Goal: Transaction & Acquisition: Purchase product/service

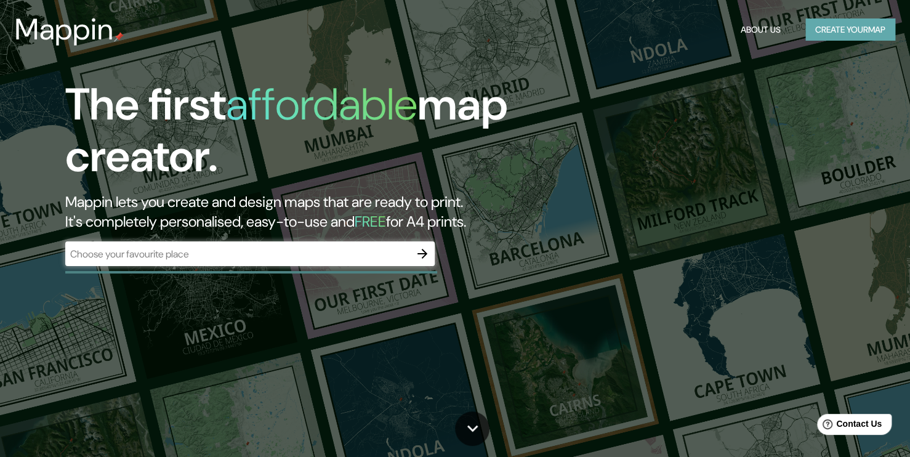
click at [844, 19] on button "Create your map" at bounding box center [850, 29] width 90 height 23
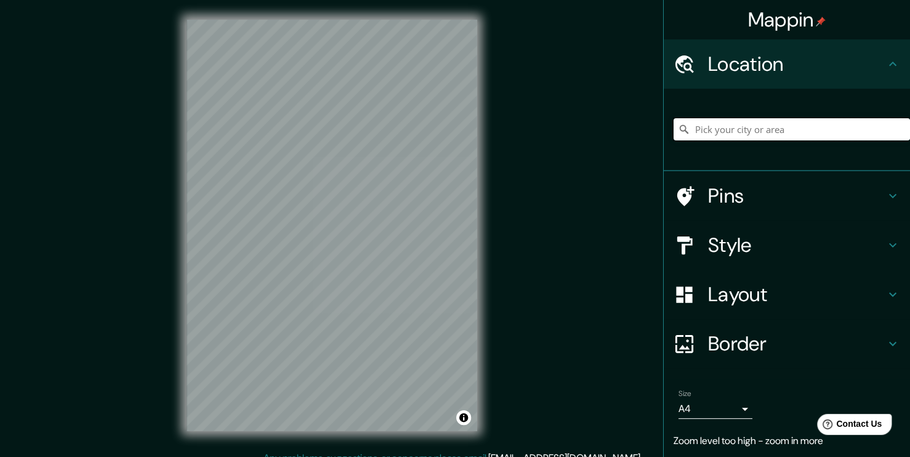
click at [732, 123] on input "Pick your city or area" at bounding box center [792, 129] width 236 height 22
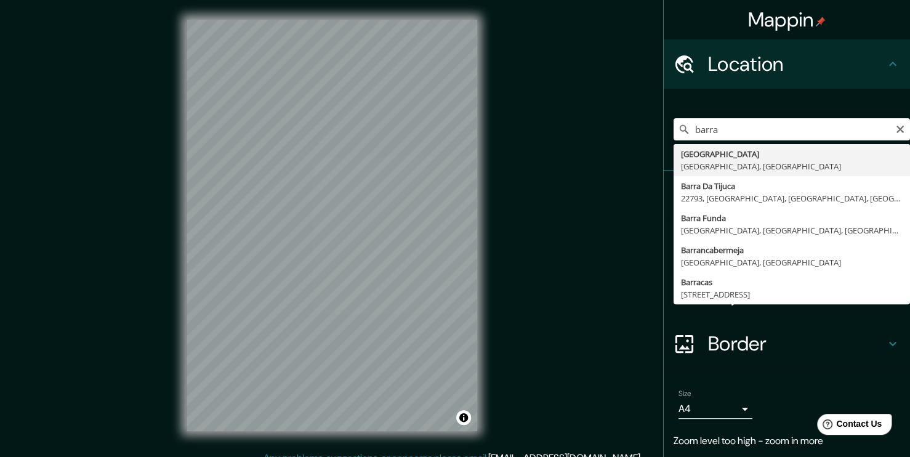
type input "[GEOGRAPHIC_DATA], [GEOGRAPHIC_DATA], [GEOGRAPHIC_DATA]"
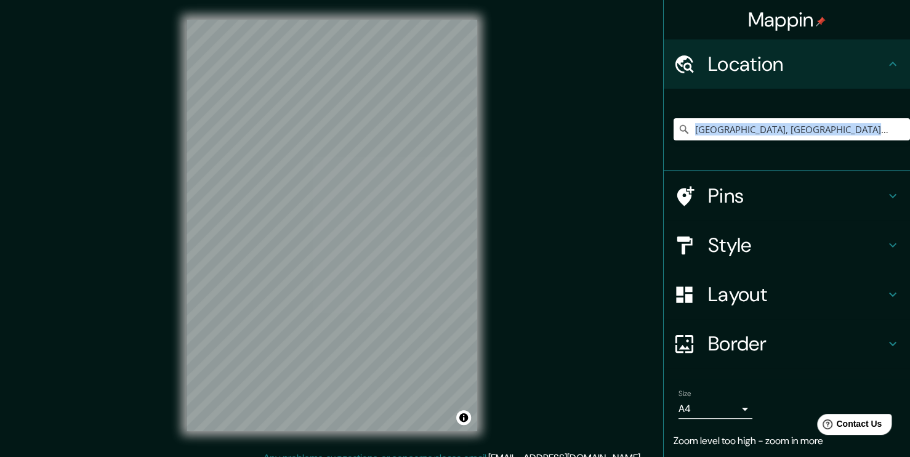
click at [720, 148] on div "[GEOGRAPHIC_DATA], [GEOGRAPHIC_DATA], [GEOGRAPHIC_DATA]" at bounding box center [792, 130] width 236 height 62
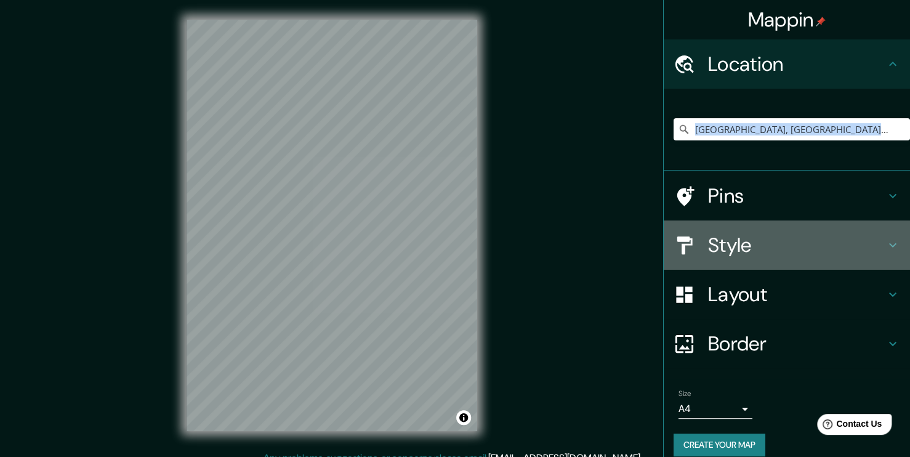
click at [885, 250] on icon at bounding box center [892, 245] width 15 height 15
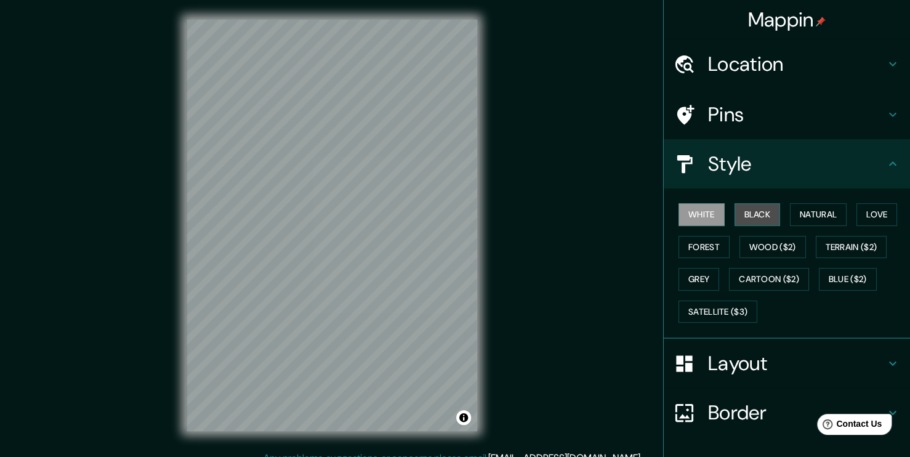
click at [756, 215] on button "Black" at bounding box center [758, 214] width 46 height 23
click at [800, 209] on button "Natural" at bounding box center [818, 214] width 57 height 23
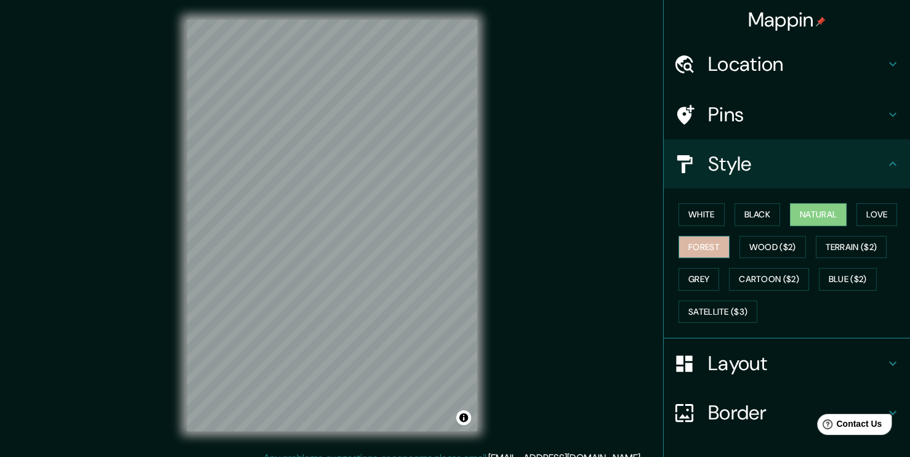
click at [696, 241] on button "Forest" at bounding box center [704, 247] width 51 height 23
click at [862, 219] on button "Love" at bounding box center [876, 214] width 41 height 23
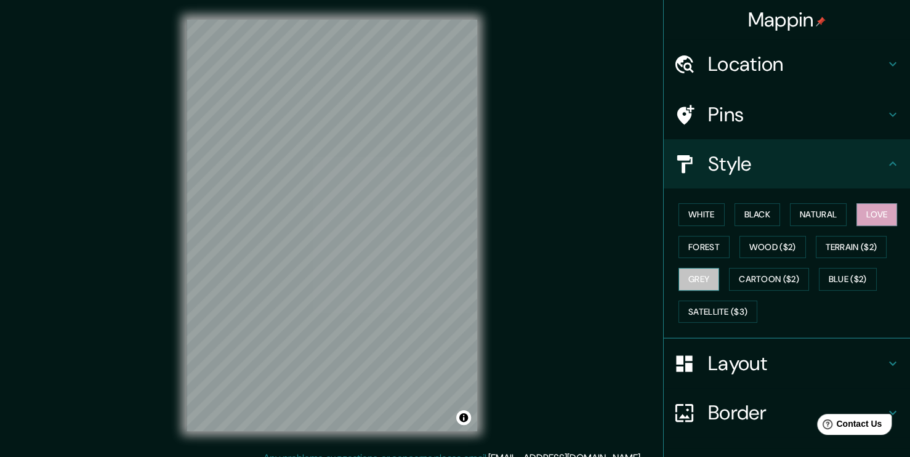
click at [691, 278] on button "Grey" at bounding box center [699, 279] width 41 height 23
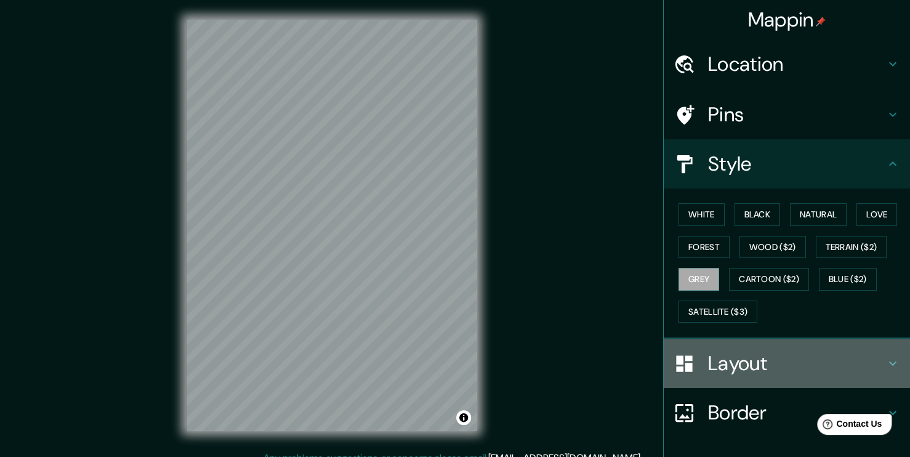
click at [762, 347] on div "Layout" at bounding box center [787, 363] width 246 height 49
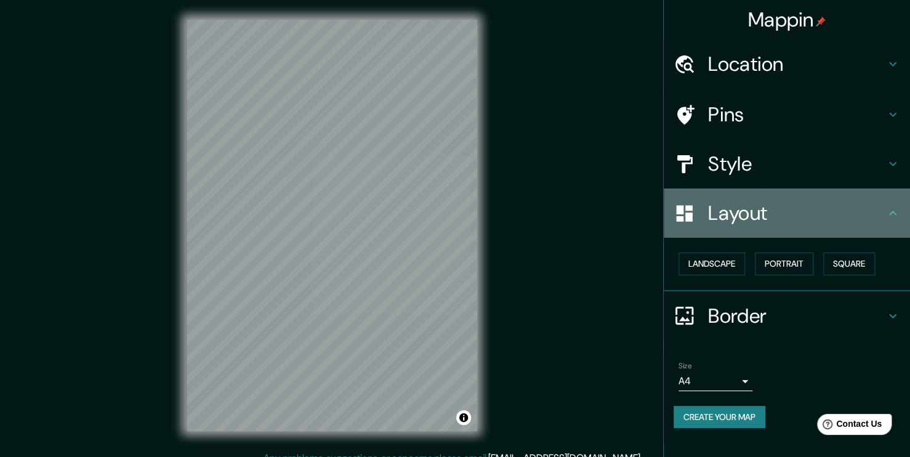
click at [788, 213] on h4 "Layout" at bounding box center [796, 213] width 177 height 25
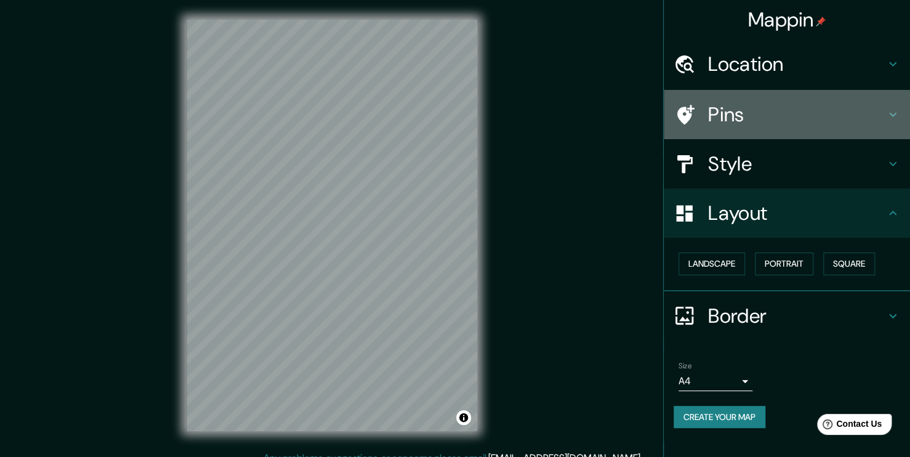
click at [796, 103] on h4 "Pins" at bounding box center [796, 114] width 177 height 25
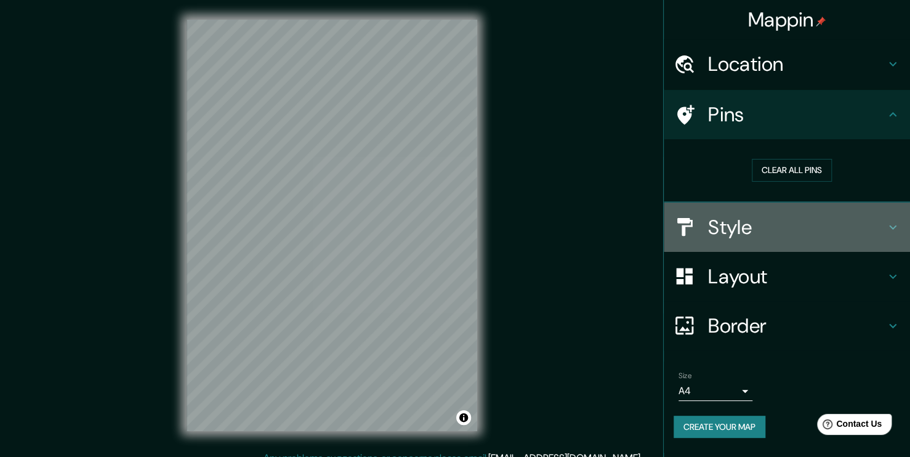
click at [744, 233] on h4 "Style" at bounding box center [796, 227] width 177 height 25
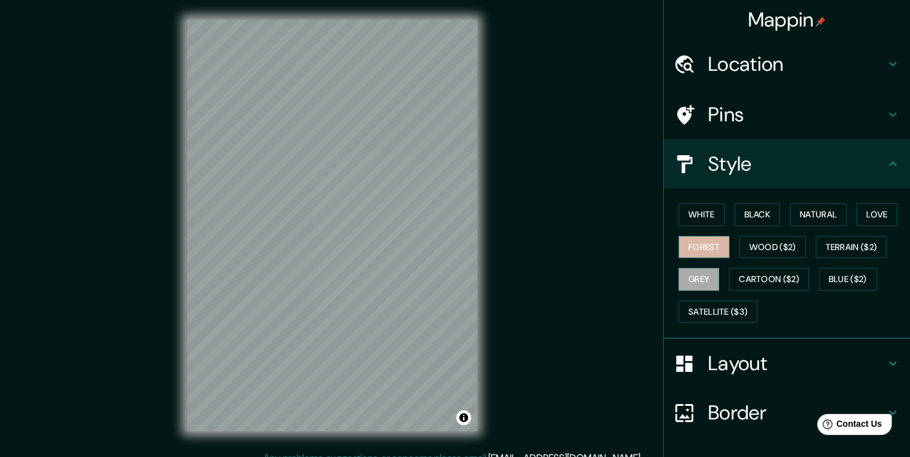
click at [697, 244] on button "Forest" at bounding box center [704, 247] width 51 height 23
click at [679, 220] on button "White" at bounding box center [702, 214] width 46 height 23
drag, startPoint x: 899, startPoint y: 296, endPoint x: 905, endPoint y: 323, distance: 27.8
click at [905, 323] on div "Mappin Location [GEOGRAPHIC_DATA], [GEOGRAPHIC_DATA], [GEOGRAPHIC_DATA] Pins St…" at bounding box center [786, 228] width 247 height 457
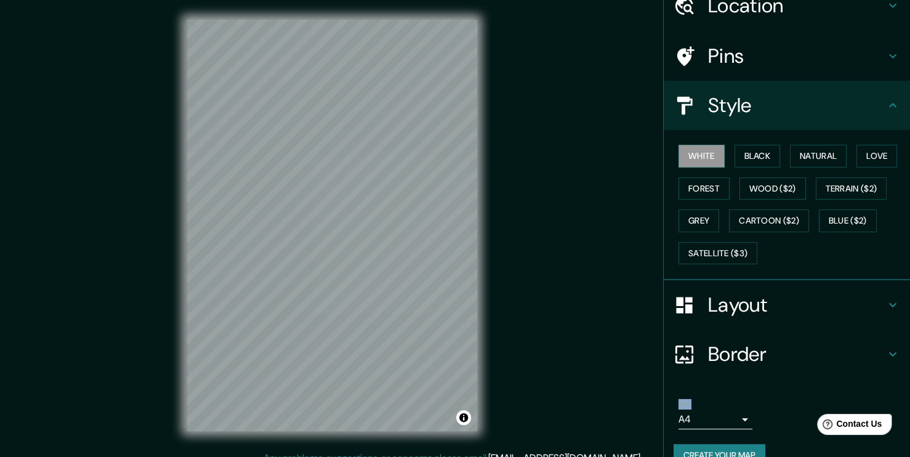
scroll to position [81, 0]
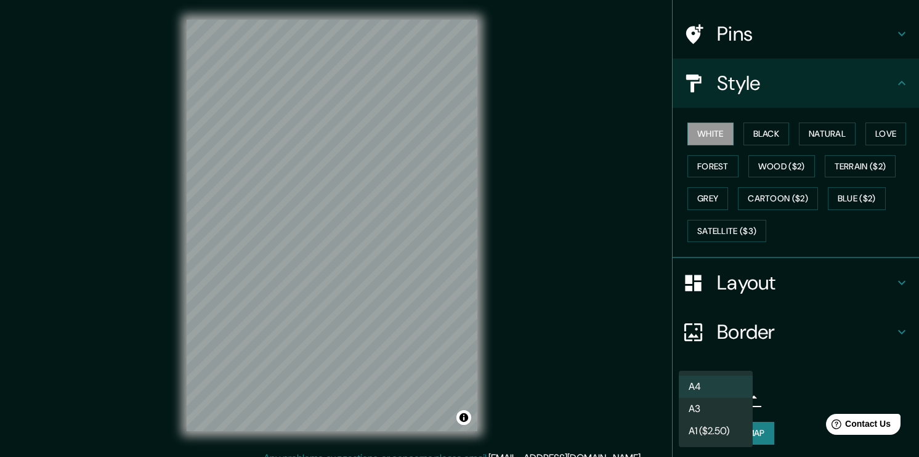
click at [716, 394] on body "Mappin Location [GEOGRAPHIC_DATA], [GEOGRAPHIC_DATA], [GEOGRAPHIC_DATA] Pins St…" at bounding box center [459, 228] width 919 height 457
click at [768, 384] on div at bounding box center [459, 228] width 919 height 457
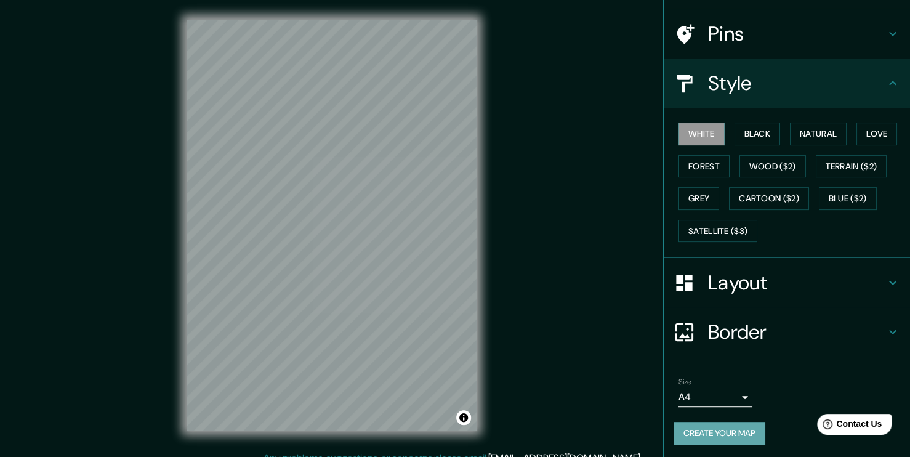
click at [722, 430] on button "Create your map" at bounding box center [720, 433] width 92 height 23
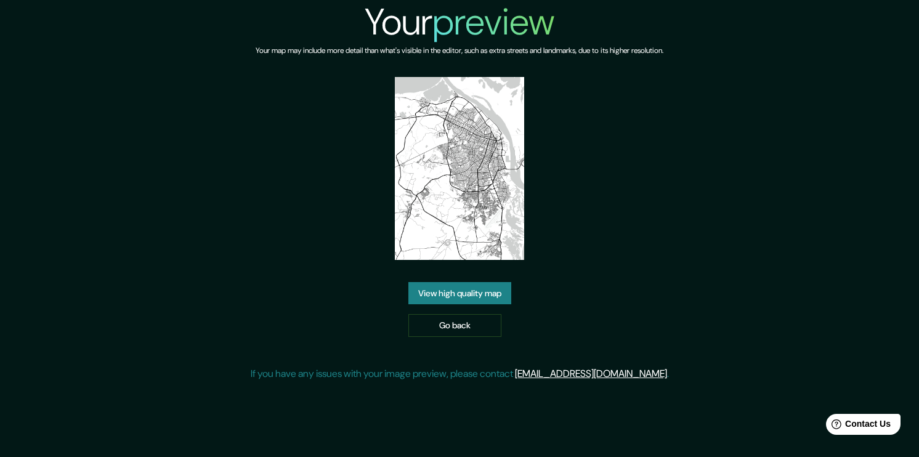
click at [512, 132] on img at bounding box center [459, 168] width 129 height 183
click at [438, 331] on link "Go back" at bounding box center [454, 325] width 93 height 23
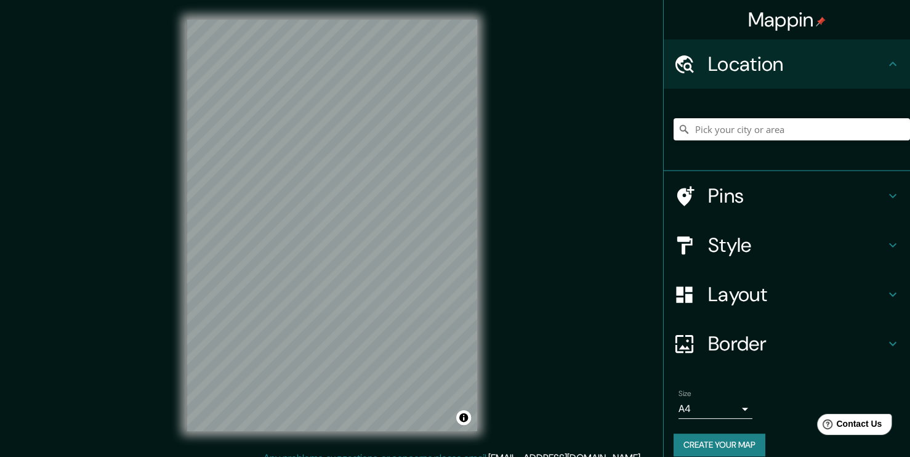
click at [522, 154] on div "Mappin Location Pins Style Layout Border Choose a border. Hint : you can make l…" at bounding box center [455, 235] width 910 height 470
click at [709, 122] on input "Pick your city or area" at bounding box center [792, 129] width 236 height 22
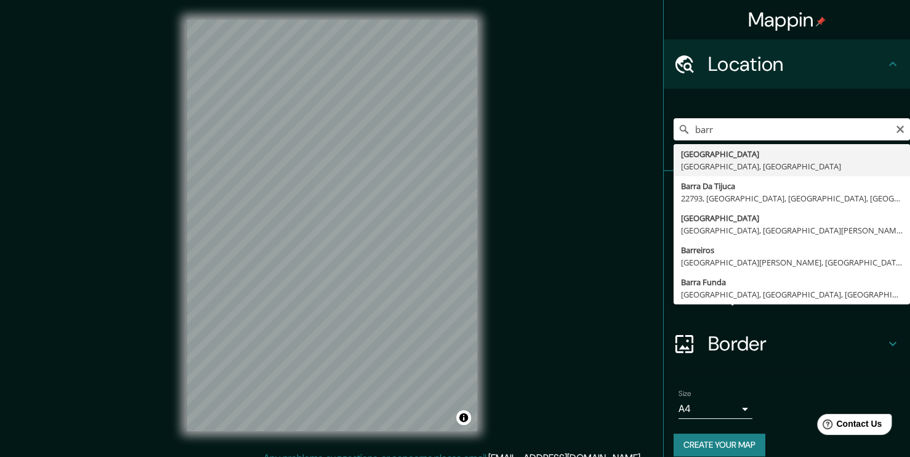
type input "[GEOGRAPHIC_DATA], [GEOGRAPHIC_DATA], [GEOGRAPHIC_DATA]"
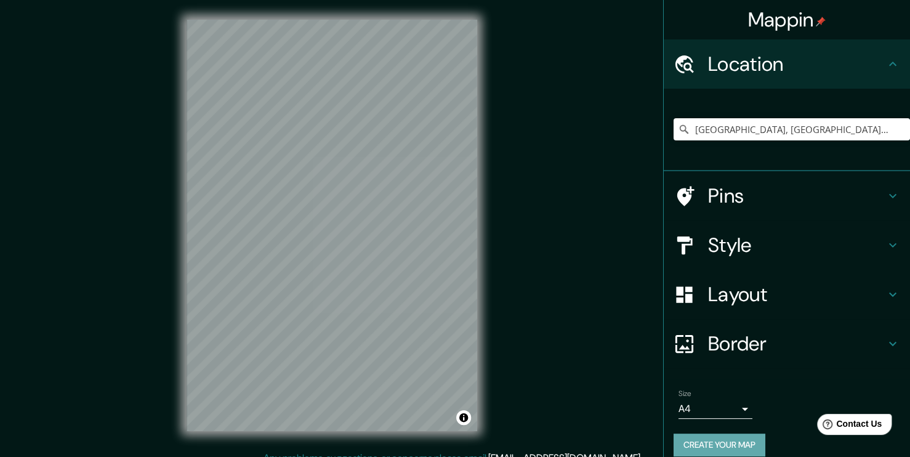
click at [712, 446] on button "Create your map" at bounding box center [720, 444] width 92 height 23
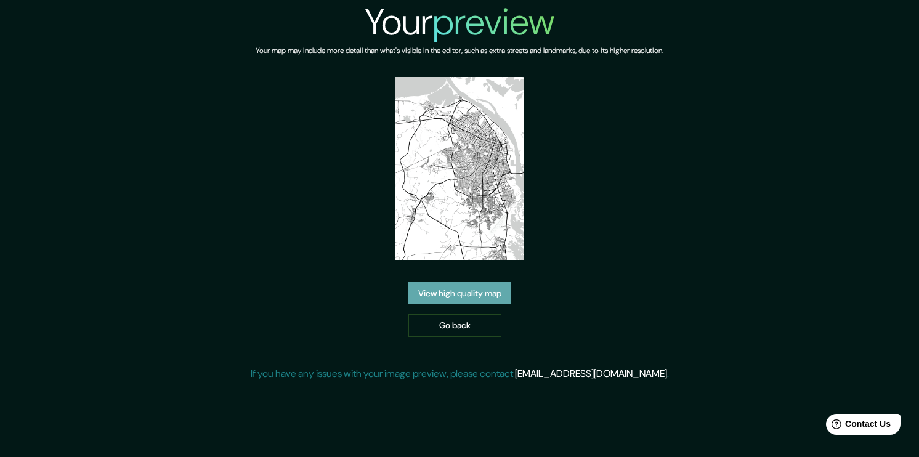
click at [473, 289] on link "View high quality map" at bounding box center [459, 293] width 103 height 23
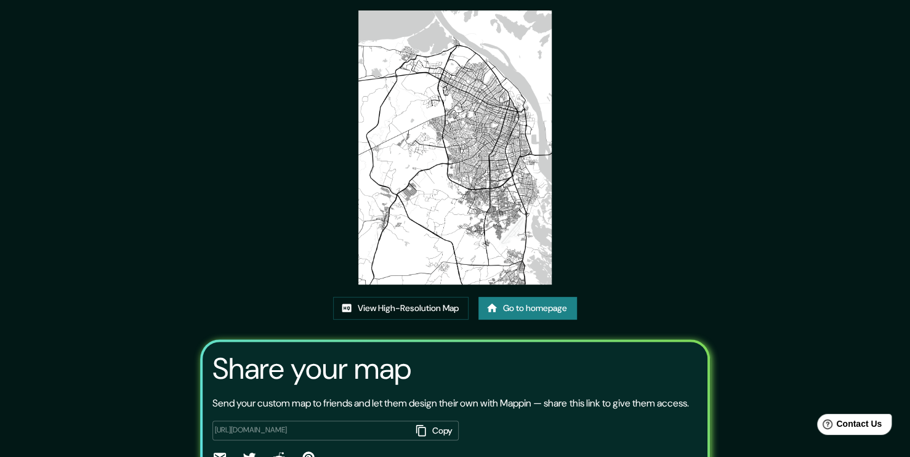
scroll to position [59, 0]
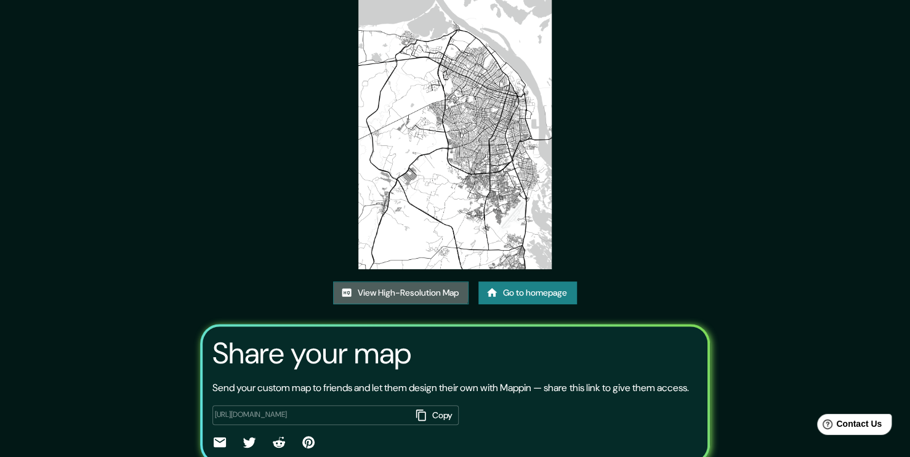
click at [385, 286] on link "View High-Resolution Map" at bounding box center [400, 292] width 135 height 23
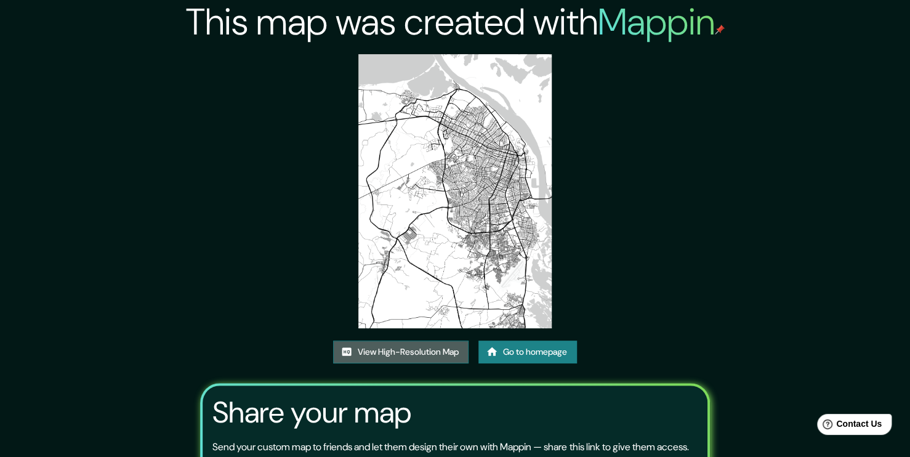
click at [416, 347] on link "View High-Resolution Map" at bounding box center [400, 352] width 135 height 23
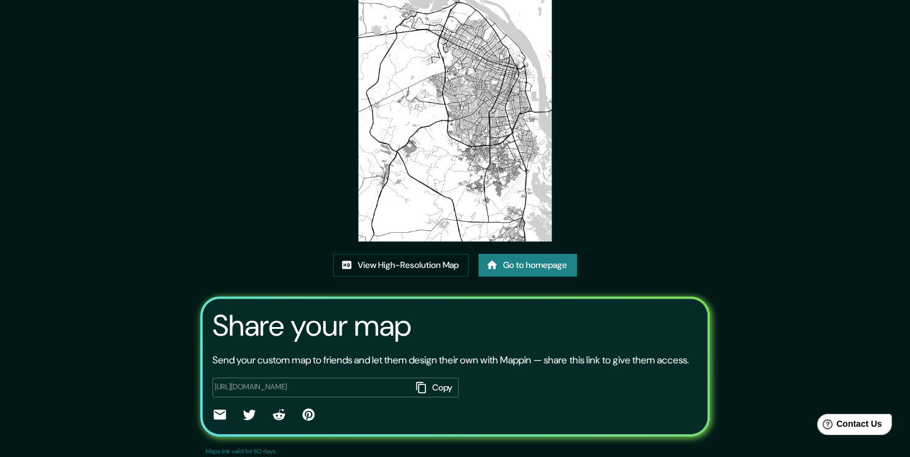
scroll to position [110, 0]
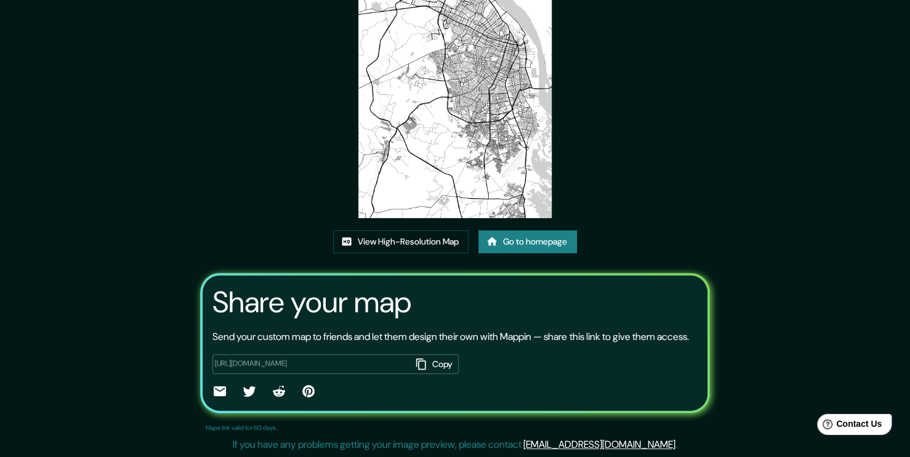
click at [563, 150] on div "This map was created with Mappin View High-Resolution Map Go to homepage Share …" at bounding box center [455, 173] width 539 height 567
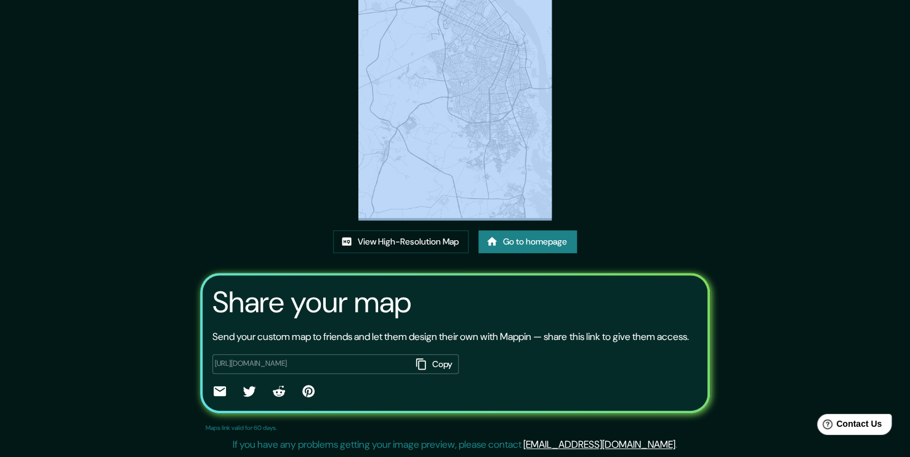
click at [563, 150] on div "This map was created with Mappin View High-Resolution Map Go to homepage Share …" at bounding box center [455, 173] width 539 height 567
click at [479, 60] on img at bounding box center [455, 81] width 194 height 274
click at [538, 244] on link "Go to homepage" at bounding box center [527, 241] width 99 height 23
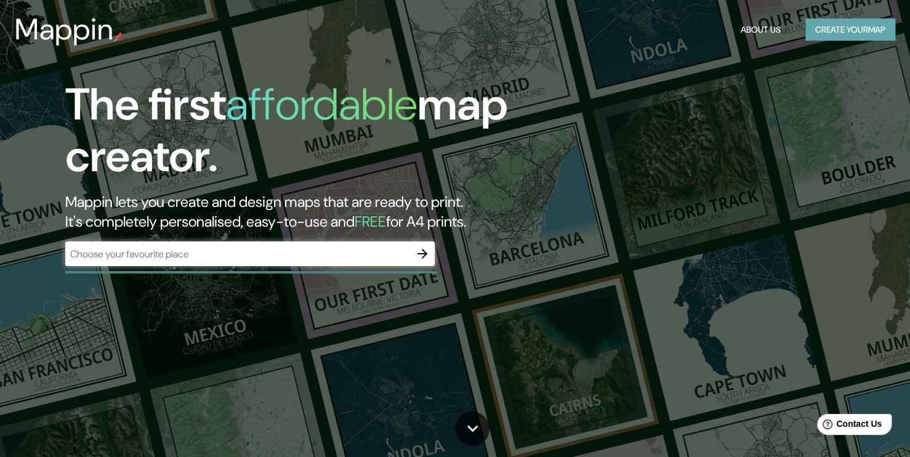
click at [868, 26] on button "Create your map" at bounding box center [850, 29] width 90 height 23
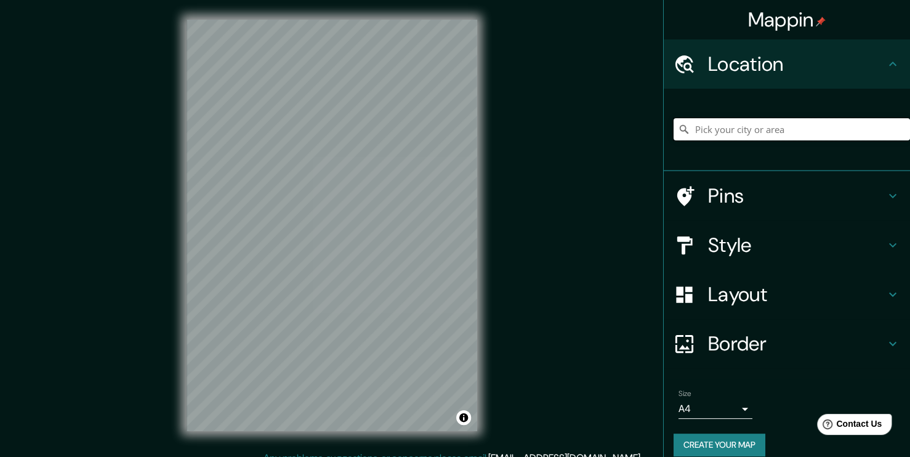
click at [717, 124] on input "Pick your city or area" at bounding box center [792, 129] width 236 height 22
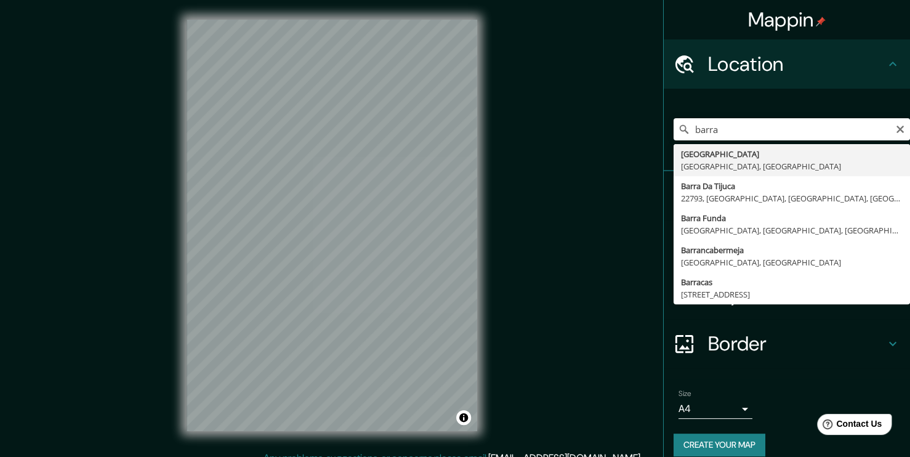
type input "[GEOGRAPHIC_DATA], [GEOGRAPHIC_DATA], [GEOGRAPHIC_DATA]"
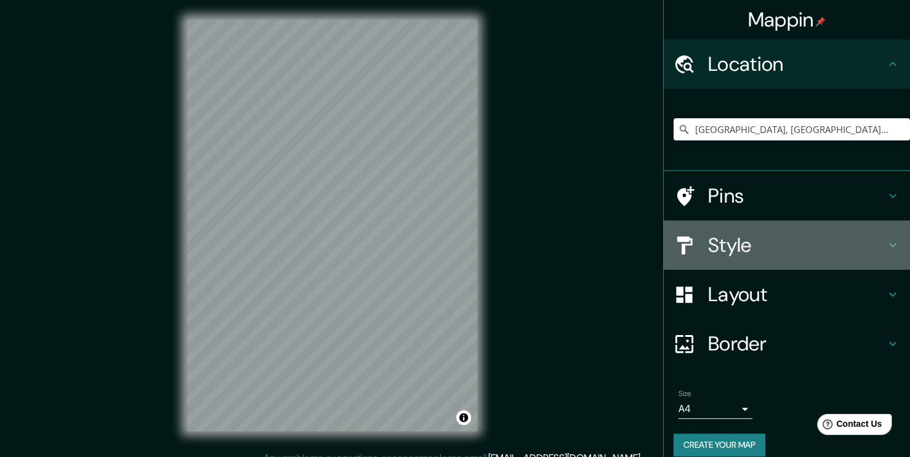
click at [697, 235] on div at bounding box center [691, 246] width 34 height 22
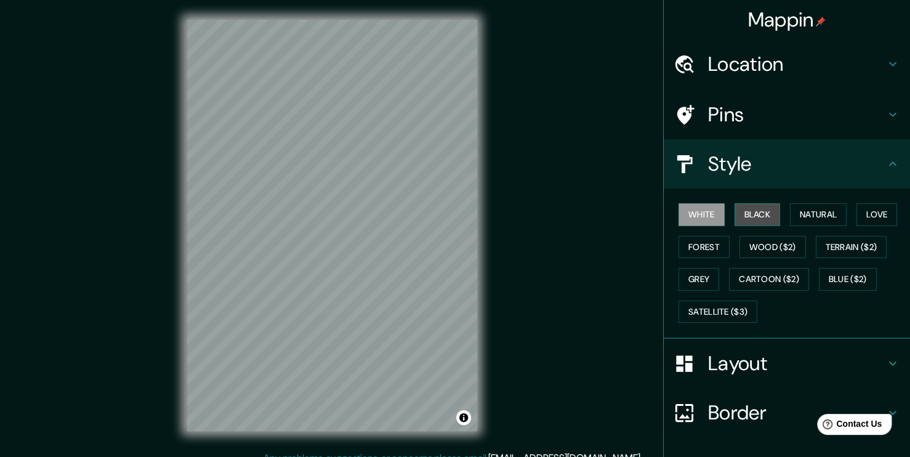
click at [762, 213] on button "Black" at bounding box center [758, 214] width 46 height 23
click at [792, 211] on button "Natural" at bounding box center [818, 214] width 57 height 23
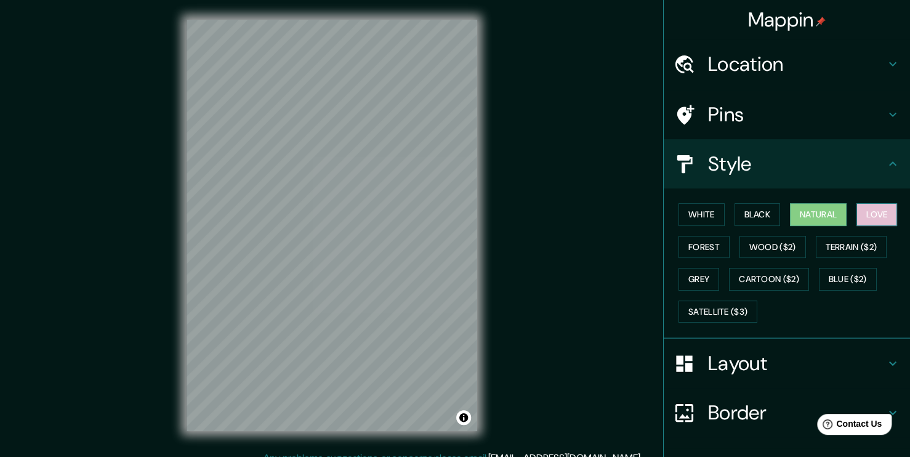
click at [856, 204] on button "Love" at bounding box center [876, 214] width 41 height 23
click at [704, 244] on button "Forest" at bounding box center [704, 247] width 51 height 23
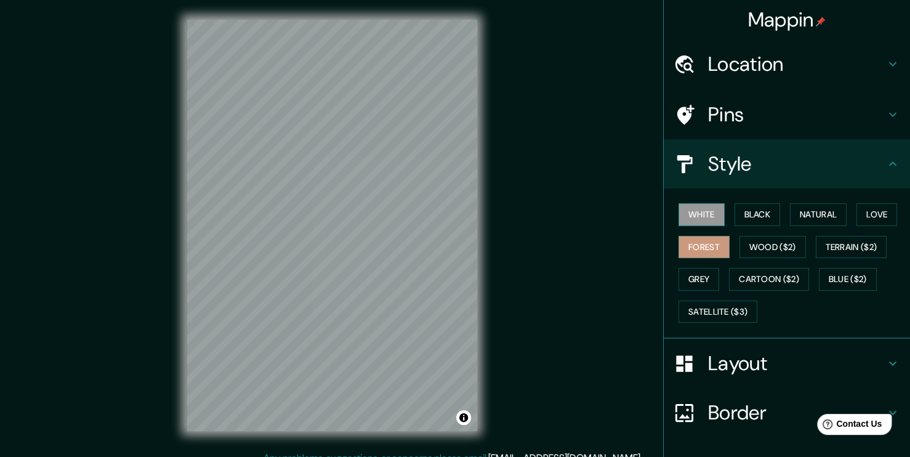
click at [697, 220] on div "White Black Natural Love Forest Wood ($2) Terrain ($2) Grey Cartoon ($2) Blue (…" at bounding box center [792, 262] width 236 height 129
click at [697, 220] on button "White" at bounding box center [702, 214] width 46 height 23
click at [683, 264] on div "White Black Natural Love Forest Wood ($2) Terrain ($2) Grey Cartoon ($2) Blue (…" at bounding box center [792, 262] width 236 height 129
drag, startPoint x: 352, startPoint y: 183, endPoint x: 366, endPoint y: 180, distance: 14.4
click at [366, 180] on div at bounding box center [370, 182] width 10 height 10
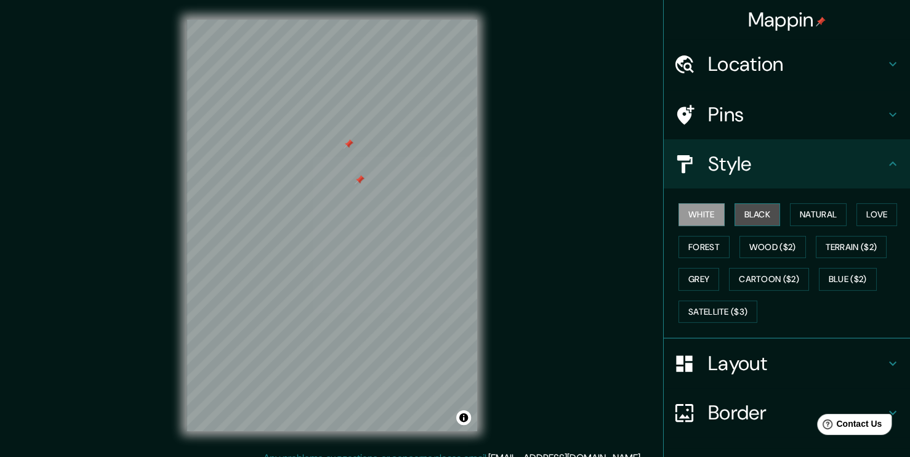
click at [756, 212] on button "Black" at bounding box center [758, 214] width 46 height 23
click at [573, 101] on div "Mappin Location Barranquilla, Atlántico, Colombia Pins Style White Black Natura…" at bounding box center [455, 235] width 910 height 470
click at [539, 168] on div "Mappin Location Barranquilla, Atlántico, Colombia Pins Style White Black Natura…" at bounding box center [455, 235] width 910 height 470
click at [463, 416] on button "Toggle attribution" at bounding box center [463, 417] width 15 height 15
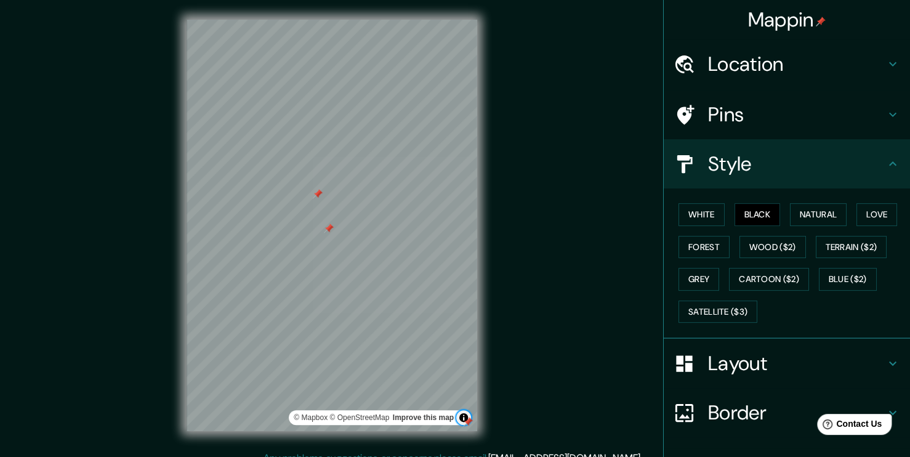
drag, startPoint x: 463, startPoint y: 416, endPoint x: 432, endPoint y: 411, distance: 31.7
click at [432, 411] on div "© Mapbox © OpenStreetMap Improve this map" at bounding box center [380, 417] width 182 height 15
click at [432, 416] on link "Improve this map" at bounding box center [423, 417] width 61 height 9
click at [766, 22] on h4 "Mappin" at bounding box center [787, 19] width 78 height 25
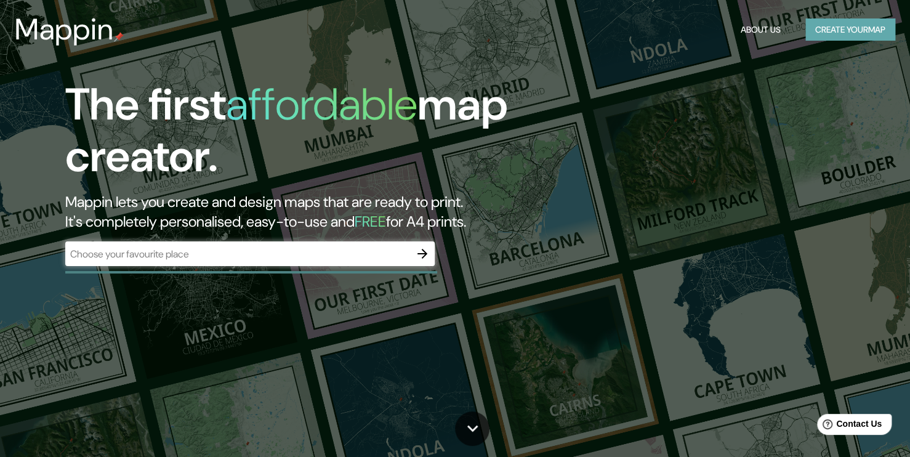
click at [838, 31] on button "Create your map" at bounding box center [850, 29] width 90 height 23
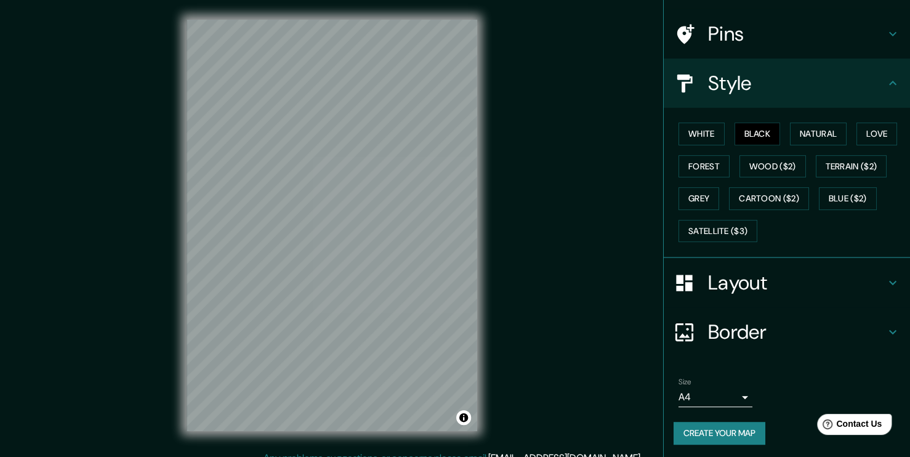
scroll to position [13, 0]
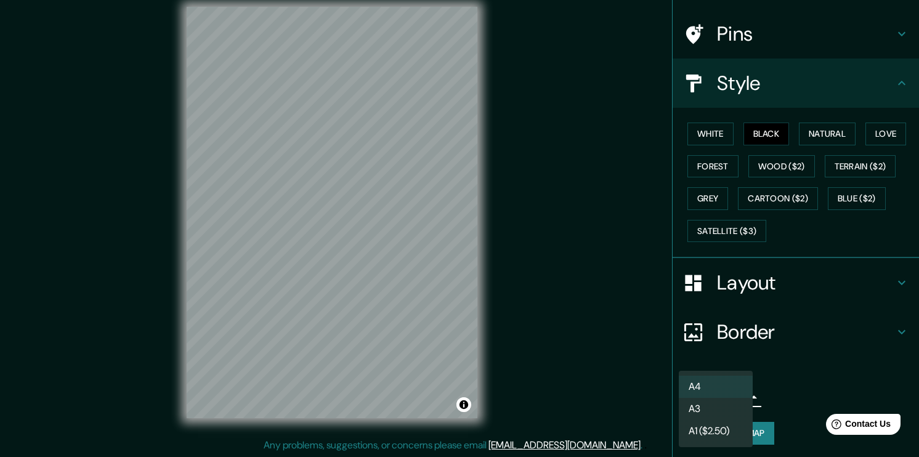
click at [711, 393] on body "Mappin Location Pins Style White Black Natural Love Forest Wood ($2) Terrain ($…" at bounding box center [459, 215] width 919 height 457
click at [706, 405] on li "A3" at bounding box center [716, 409] width 74 height 22
type input "a4"
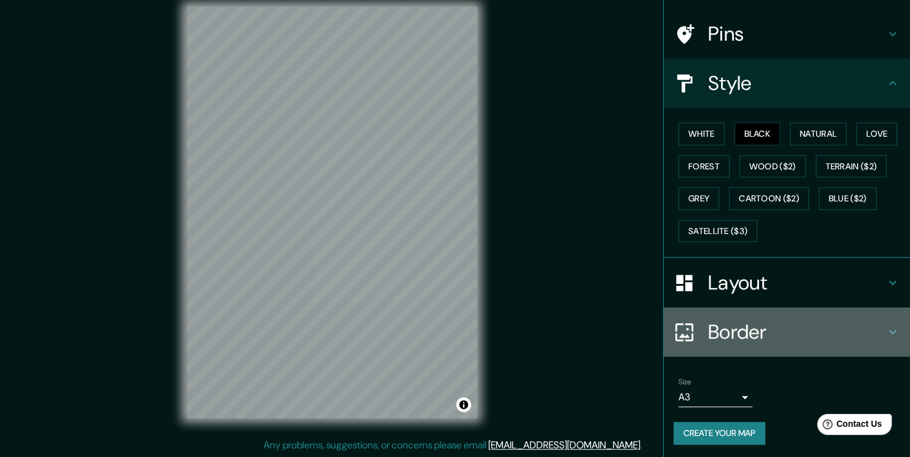
click at [771, 339] on h4 "Border" at bounding box center [796, 332] width 177 height 25
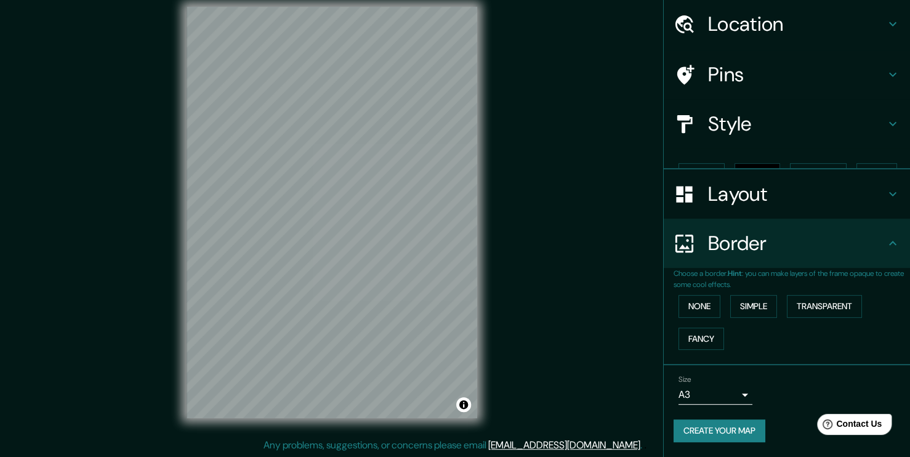
scroll to position [18, 0]
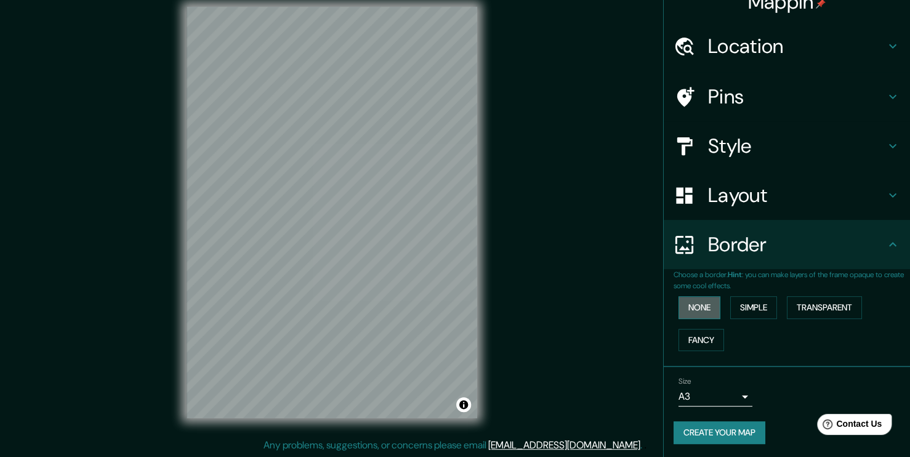
click at [701, 308] on button "None" at bounding box center [700, 307] width 42 height 23
click at [733, 304] on button "Simple" at bounding box center [753, 307] width 47 height 23
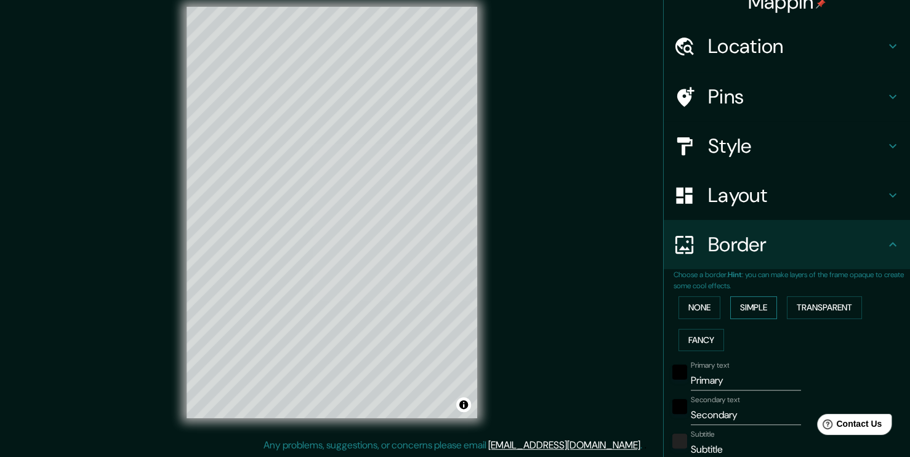
click at [733, 304] on button "Simple" at bounding box center [753, 307] width 47 height 23
type input "189"
type input "38"
click at [693, 304] on button "None" at bounding box center [700, 307] width 42 height 23
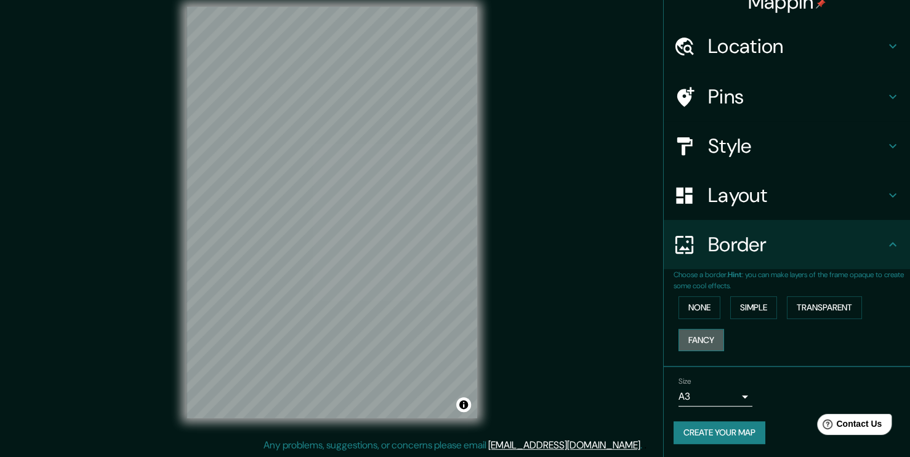
click at [699, 332] on button "Fancy" at bounding box center [702, 340] width 46 height 23
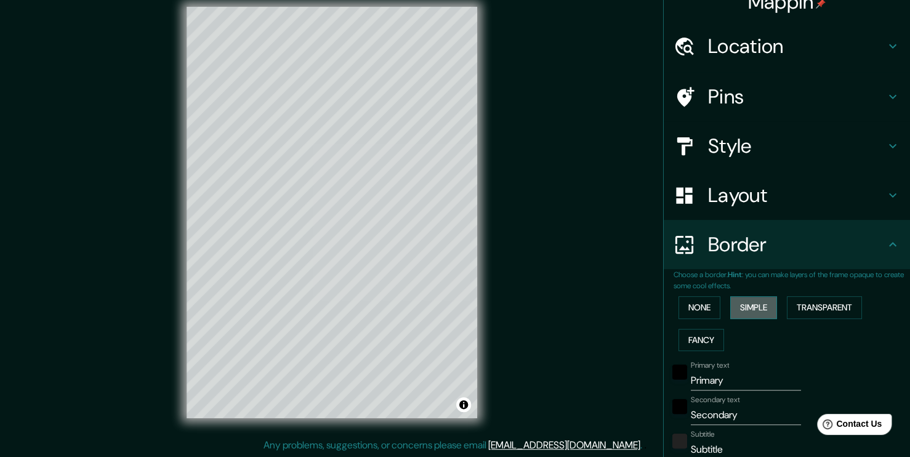
click at [746, 312] on button "Simple" at bounding box center [753, 307] width 47 height 23
click at [698, 307] on button "None" at bounding box center [700, 307] width 42 height 23
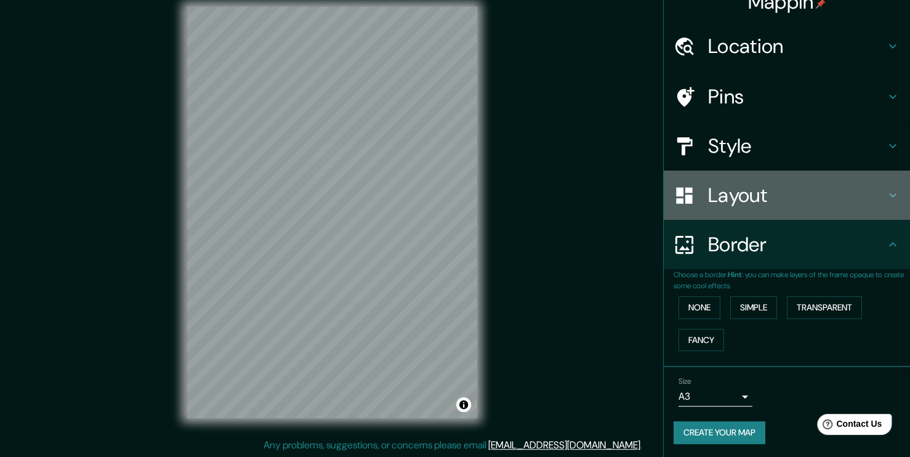
click at [780, 192] on h4 "Layout" at bounding box center [796, 195] width 177 height 25
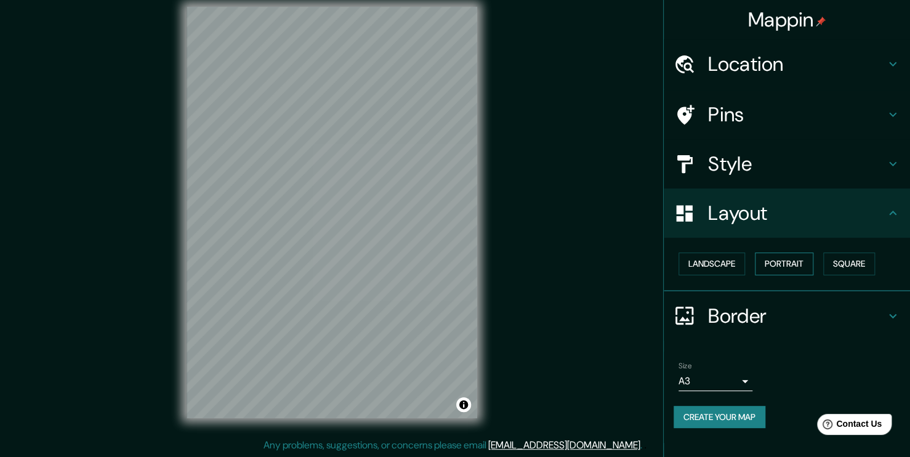
click at [772, 264] on button "Portrait" at bounding box center [784, 263] width 58 height 23
click at [712, 260] on button "Landscape" at bounding box center [712, 263] width 67 height 23
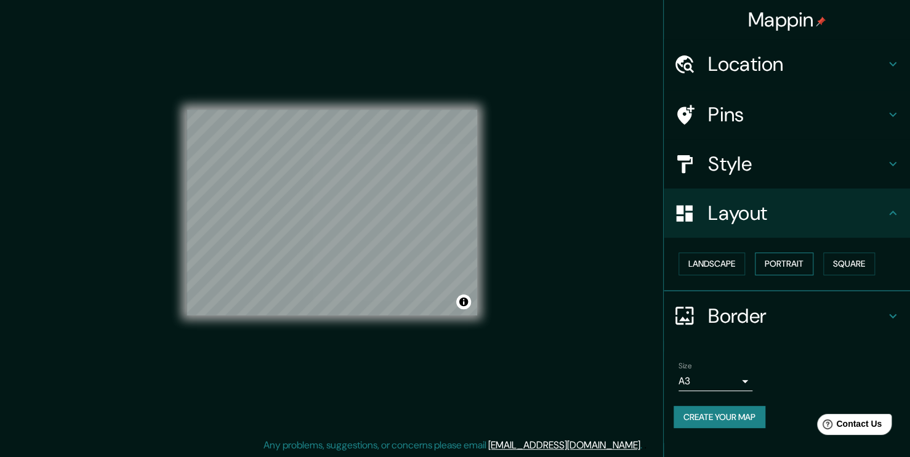
click at [780, 264] on button "Portrait" at bounding box center [784, 263] width 58 height 23
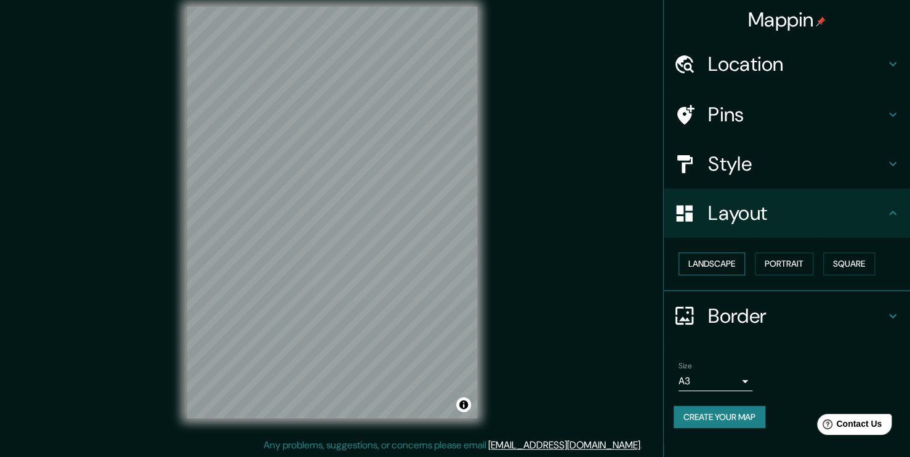
click at [723, 265] on button "Landscape" at bounding box center [712, 263] width 67 height 23
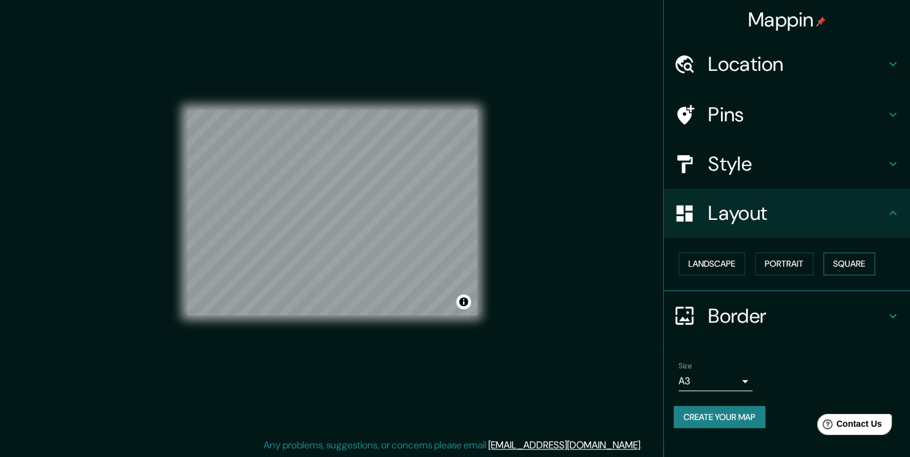
click at [865, 262] on button "Square" at bounding box center [849, 263] width 52 height 23
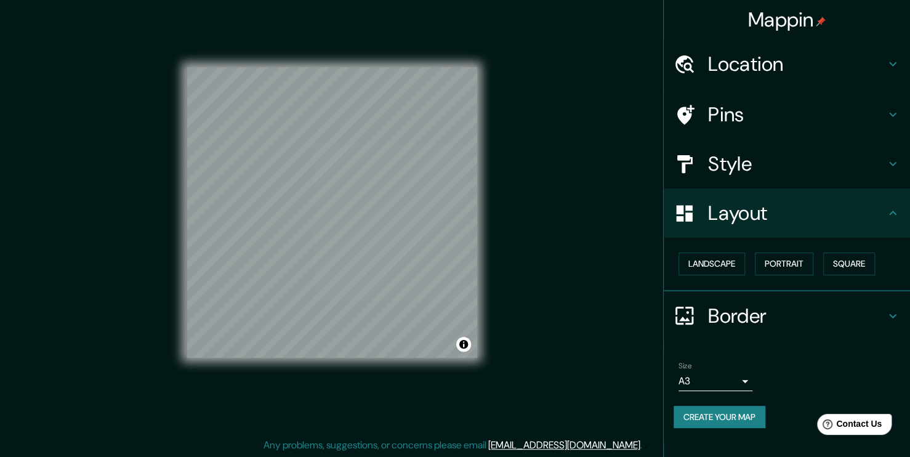
click at [803, 71] on h4 "Location" at bounding box center [796, 64] width 177 height 25
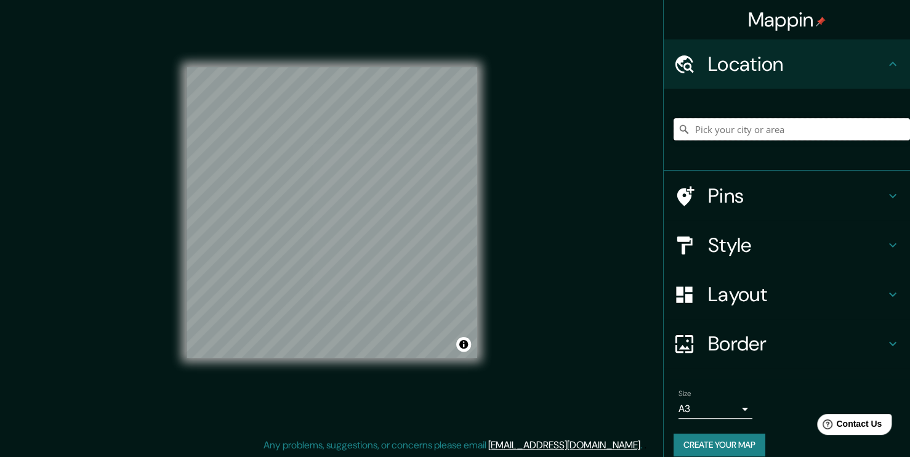
click at [776, 122] on input "Pick your city or area" at bounding box center [792, 129] width 236 height 22
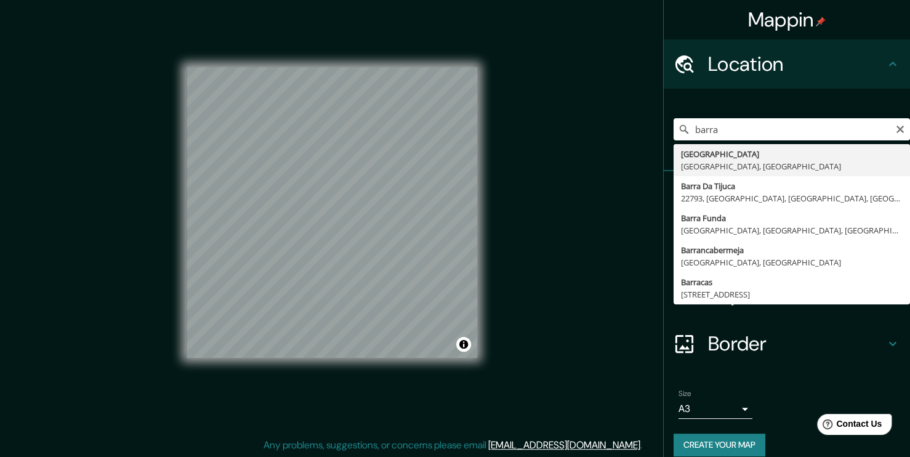
type input "[GEOGRAPHIC_DATA], [GEOGRAPHIC_DATA], [GEOGRAPHIC_DATA]"
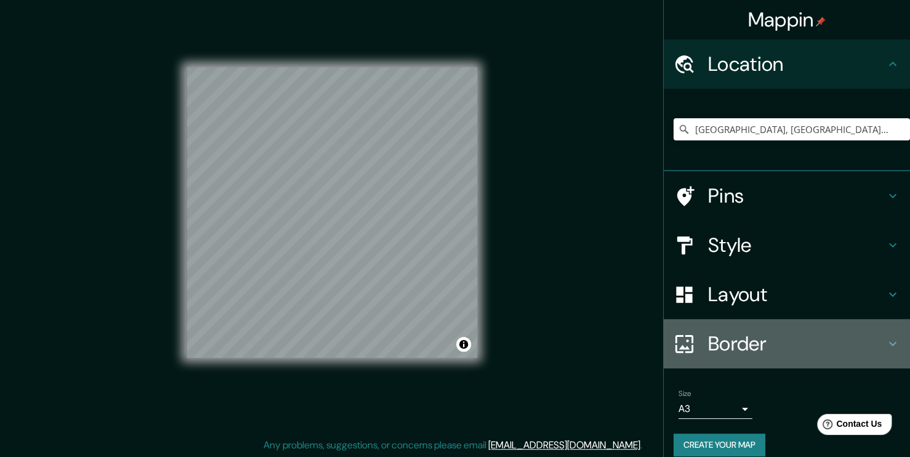
click at [780, 355] on h4 "Border" at bounding box center [796, 343] width 177 height 25
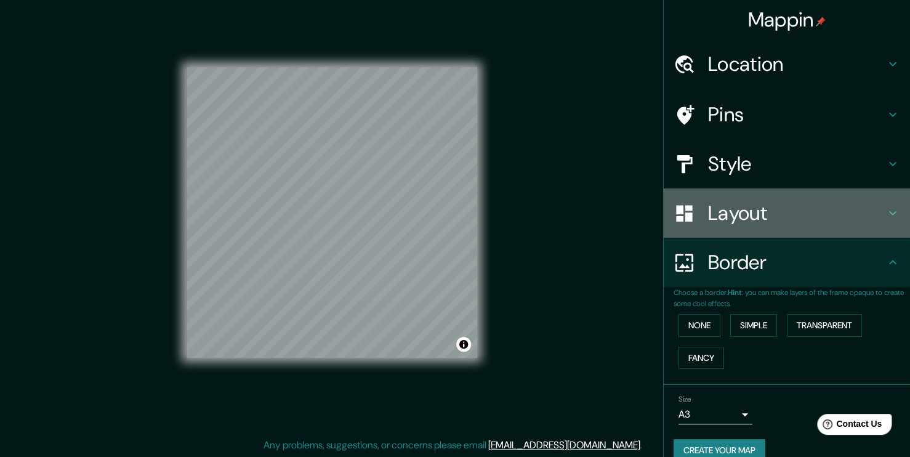
click at [773, 212] on h4 "Layout" at bounding box center [796, 213] width 177 height 25
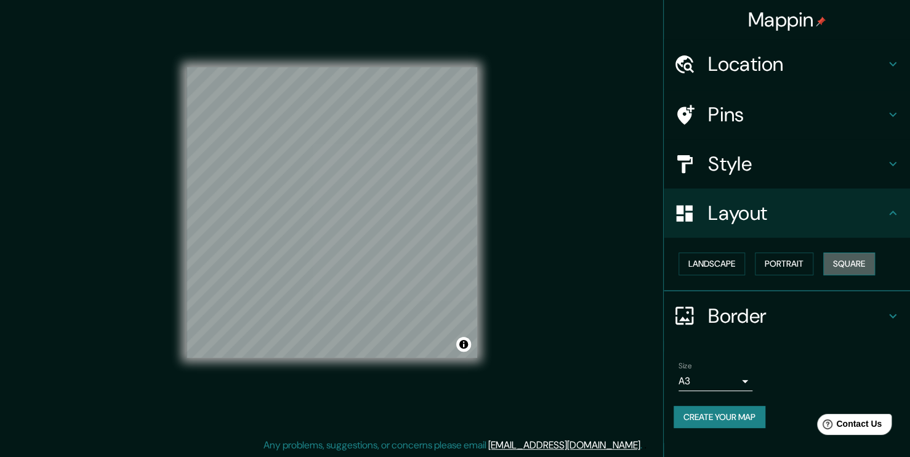
click at [836, 259] on button "Square" at bounding box center [849, 263] width 52 height 23
click at [780, 262] on button "Portrait" at bounding box center [784, 263] width 58 height 23
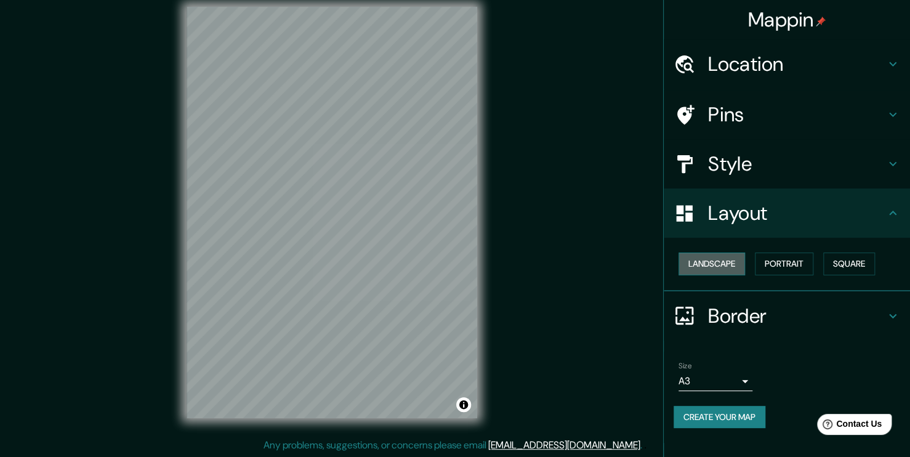
click at [717, 256] on button "Landscape" at bounding box center [712, 263] width 67 height 23
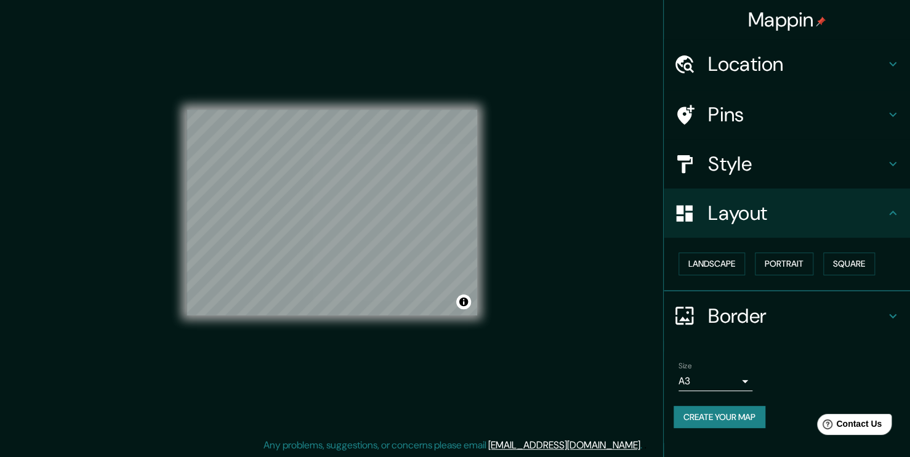
click at [478, 270] on div "© Mapbox © OpenStreetMap Improve this map" at bounding box center [332, 212] width 330 height 451
click at [782, 257] on button "Portrait" at bounding box center [784, 263] width 58 height 23
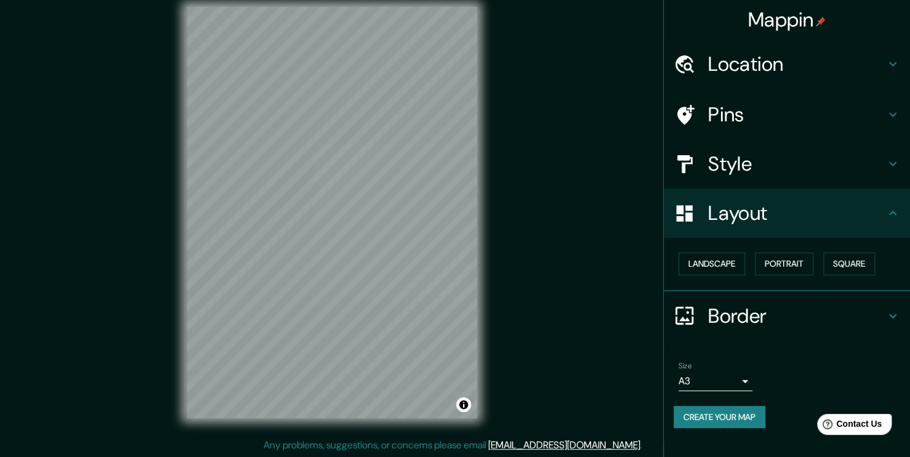
click at [531, 320] on div "Mappin Location Barranquilla, Atlántico, Colombia Pins Style Layout Landscape P…" at bounding box center [455, 222] width 910 height 470
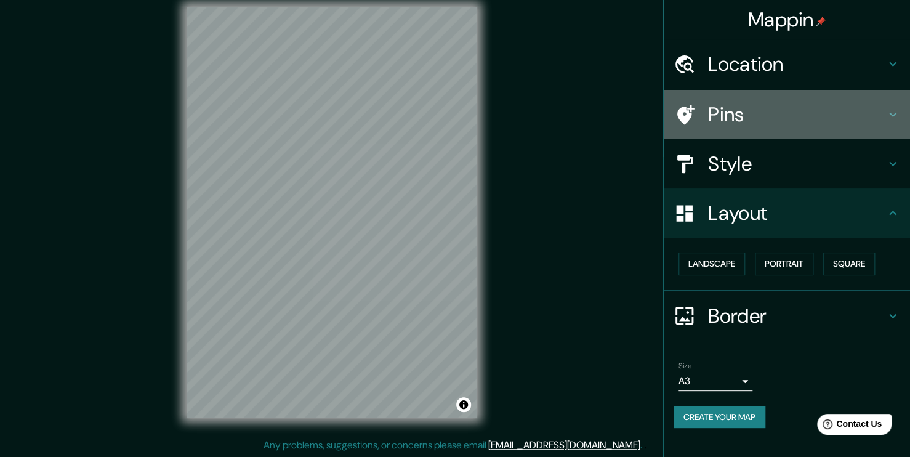
click at [796, 115] on h4 "Pins" at bounding box center [796, 114] width 177 height 25
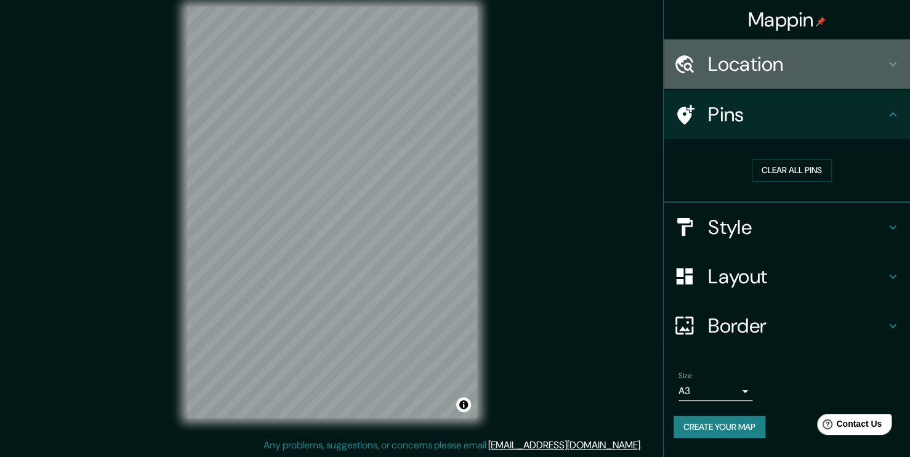
click at [782, 78] on div "Location" at bounding box center [787, 63] width 246 height 49
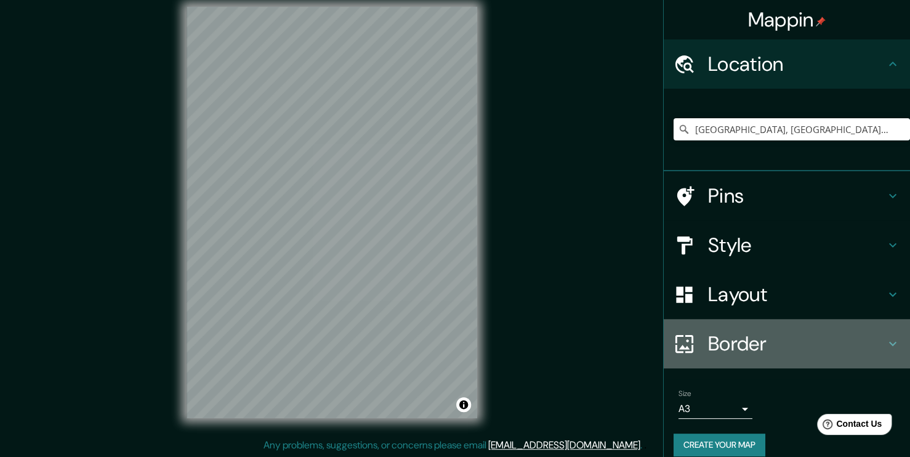
click at [714, 328] on div "Border" at bounding box center [787, 343] width 246 height 49
